Goal: Task Accomplishment & Management: Manage account settings

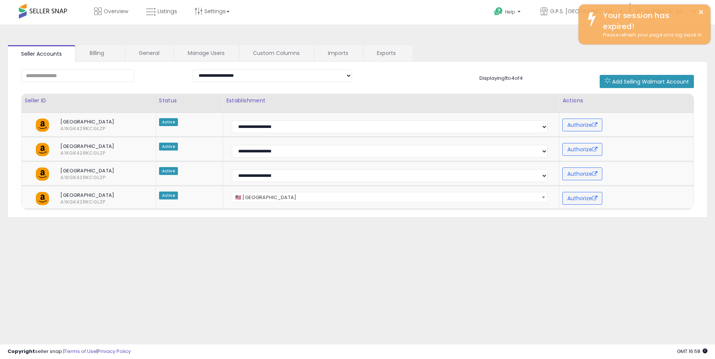
click at [187, 266] on div "**********" at bounding box center [357, 188] width 707 height 313
